Goal: Navigation & Orientation: Find specific page/section

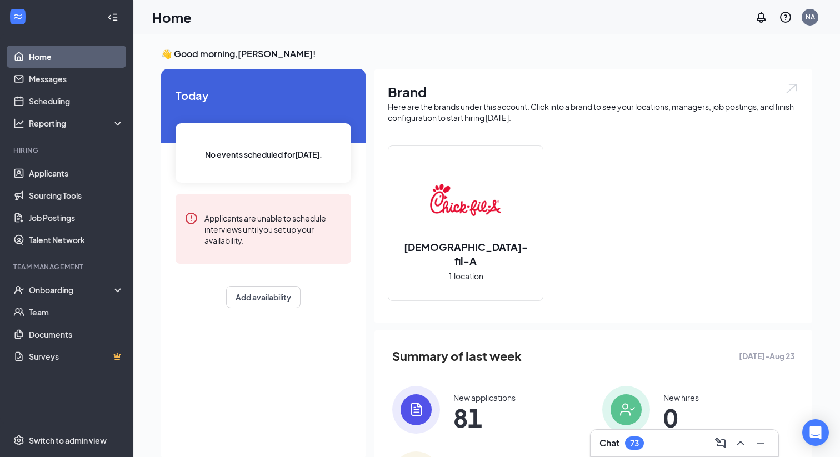
scroll to position [7, 0]
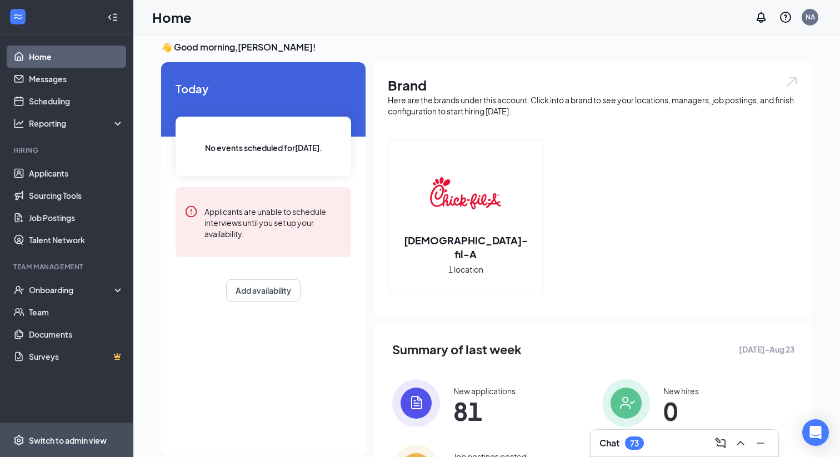
click at [66, 441] on div "Switch to admin view" at bounding box center [68, 440] width 78 height 11
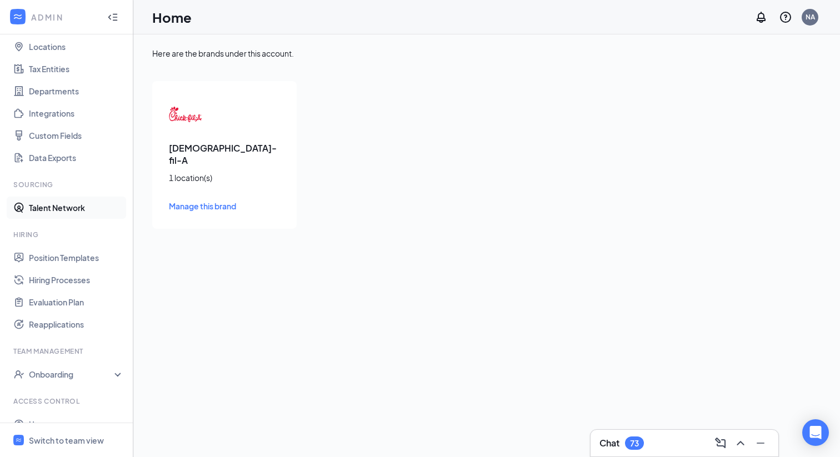
scroll to position [99, 0]
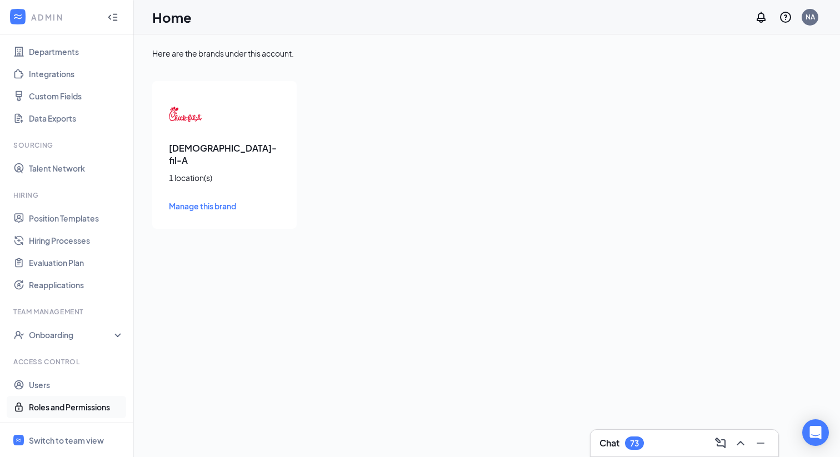
click at [66, 401] on link "Roles and Permissions" at bounding box center [76, 407] width 95 height 22
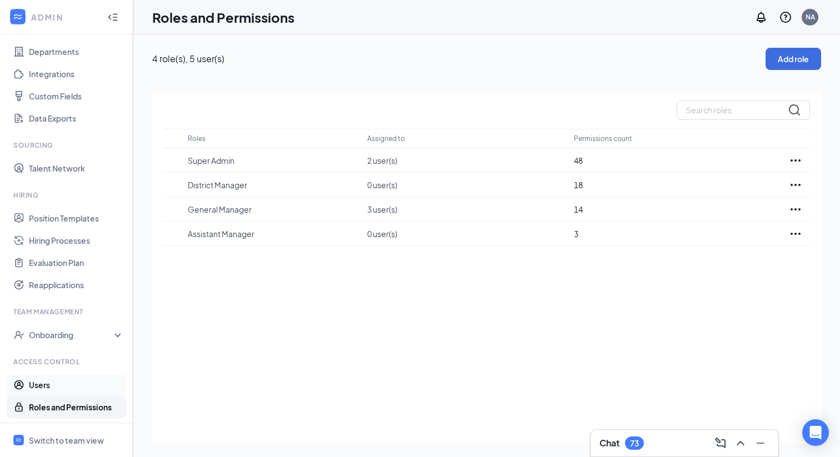
click at [44, 384] on link "Users" at bounding box center [76, 385] width 95 height 22
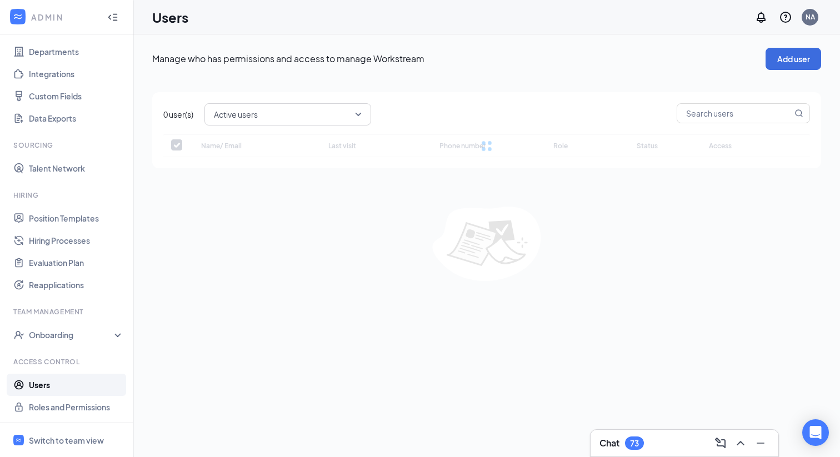
checkbox input "false"
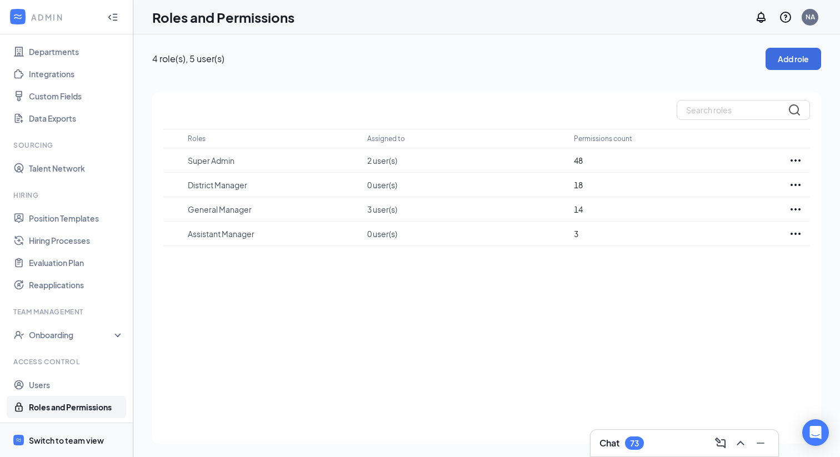
click at [58, 440] on div "Switch to team view" at bounding box center [66, 440] width 75 height 11
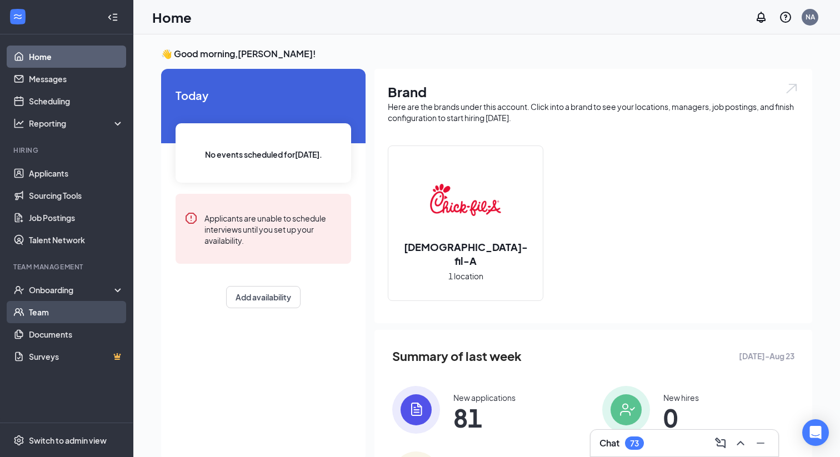
click at [43, 317] on link "Team" at bounding box center [76, 312] width 95 height 22
